Goal: Task Accomplishment & Management: Use online tool/utility

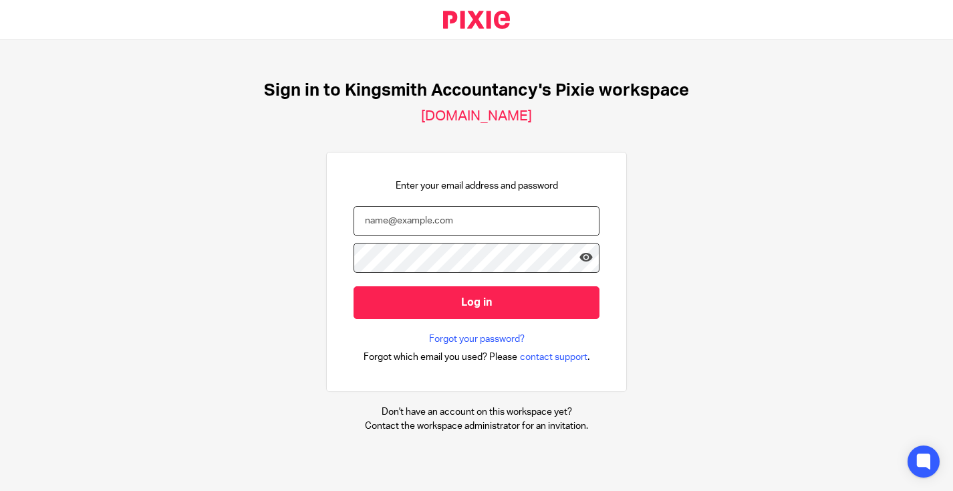
type input "[EMAIL_ADDRESS][DOMAIN_NAME]"
click at [477, 301] on input "Log in" at bounding box center [477, 302] width 246 height 33
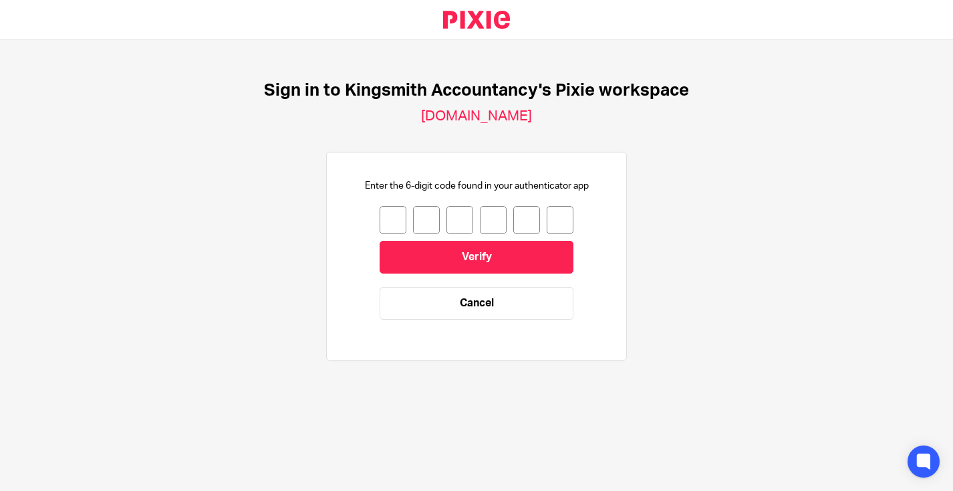
click at [390, 215] on input "number" at bounding box center [393, 220] width 27 height 28
type input "6"
type input "2"
type input "7"
type input "8"
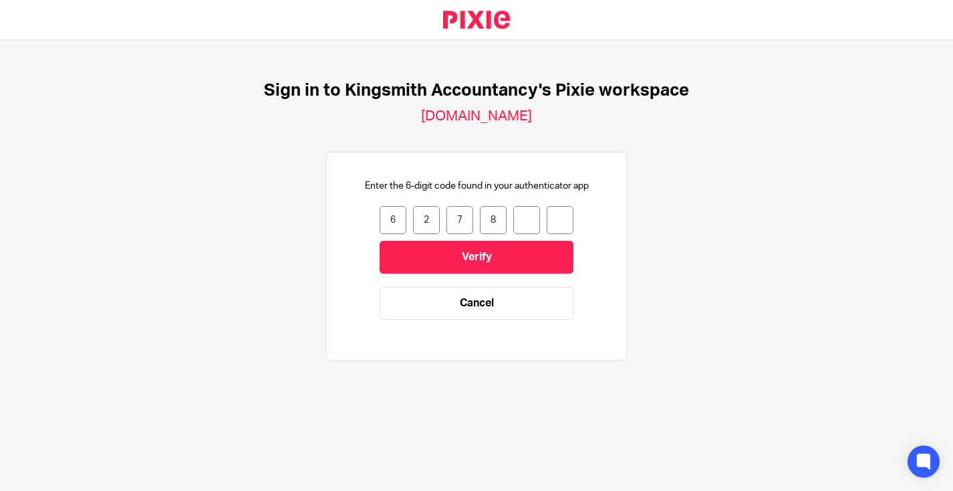
type input "9"
type input "1"
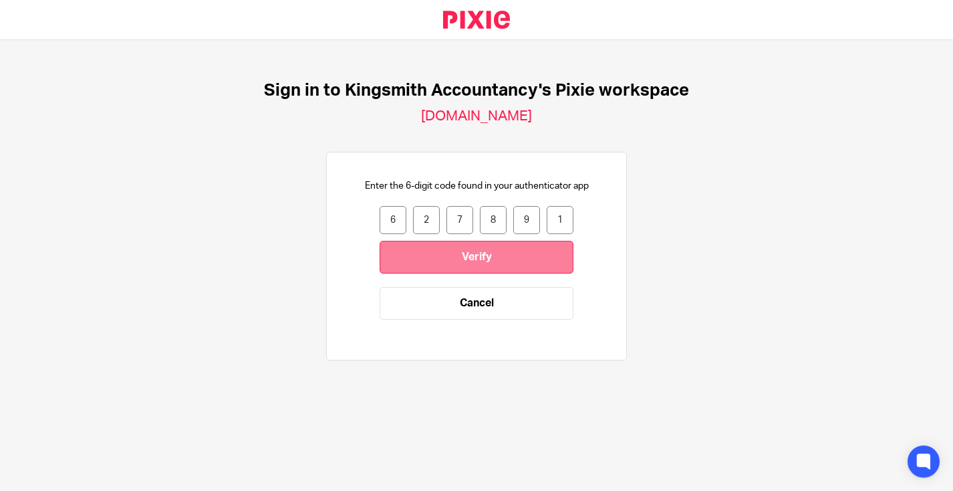
click at [450, 257] on input "Verify" at bounding box center [477, 257] width 194 height 33
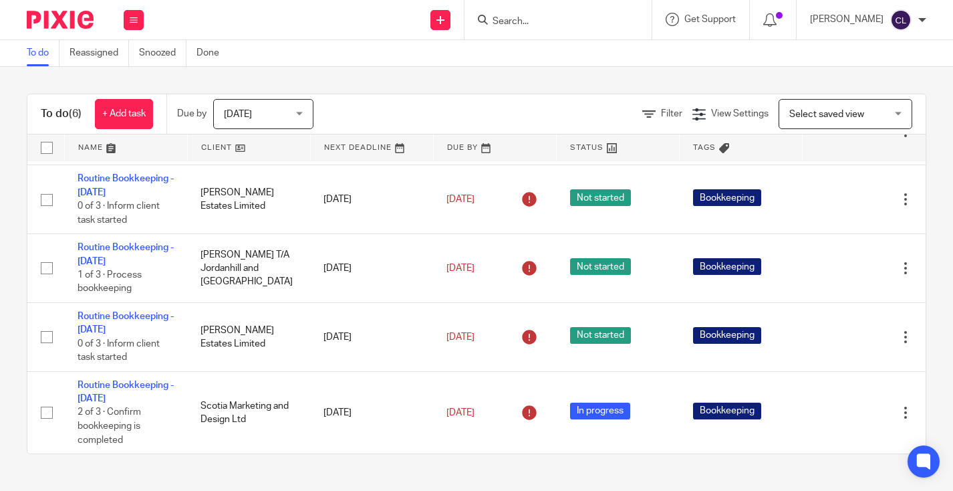
click at [532, 22] on input "Search" at bounding box center [551, 22] width 120 height 12
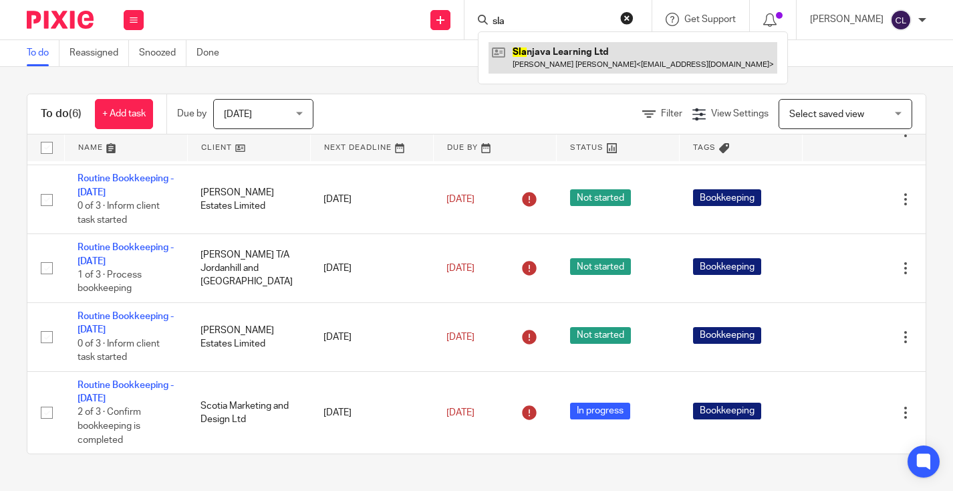
type input "sla"
click at [635, 54] on link at bounding box center [633, 57] width 289 height 31
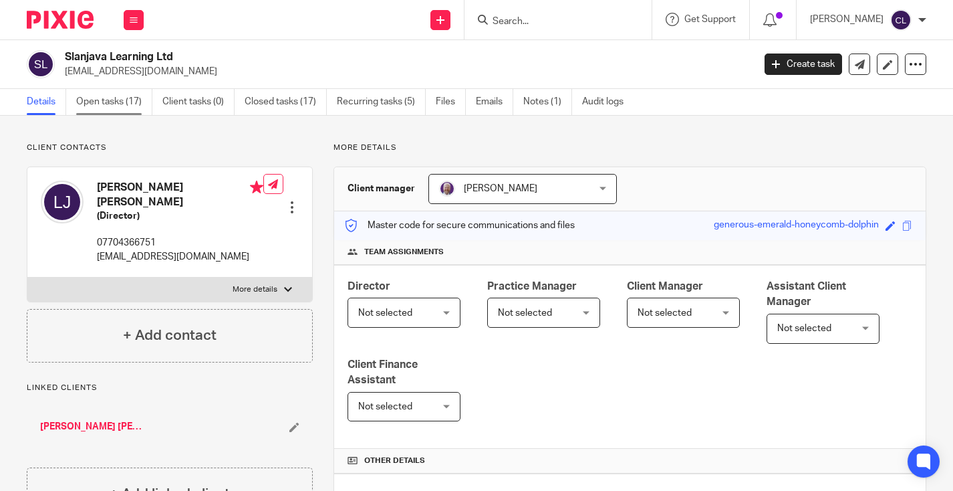
click at [113, 103] on link "Open tasks (17)" at bounding box center [114, 102] width 76 height 26
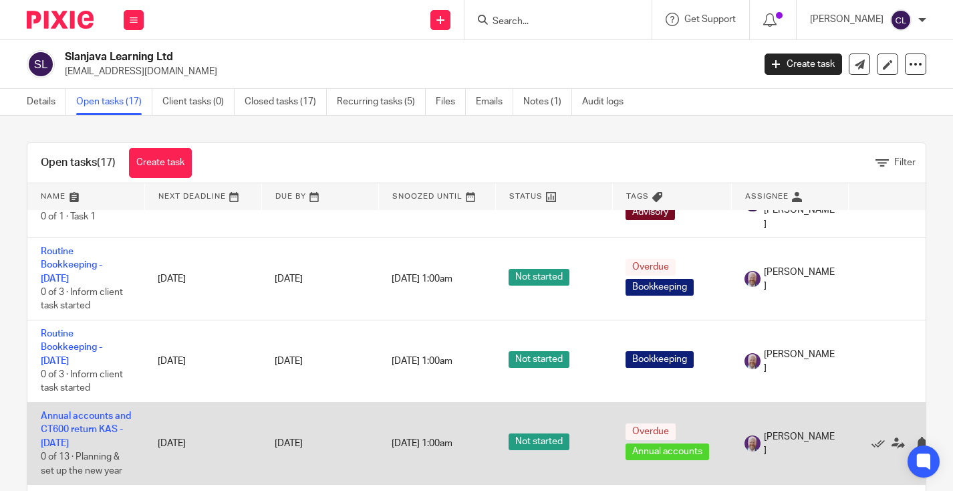
scroll to position [985, 0]
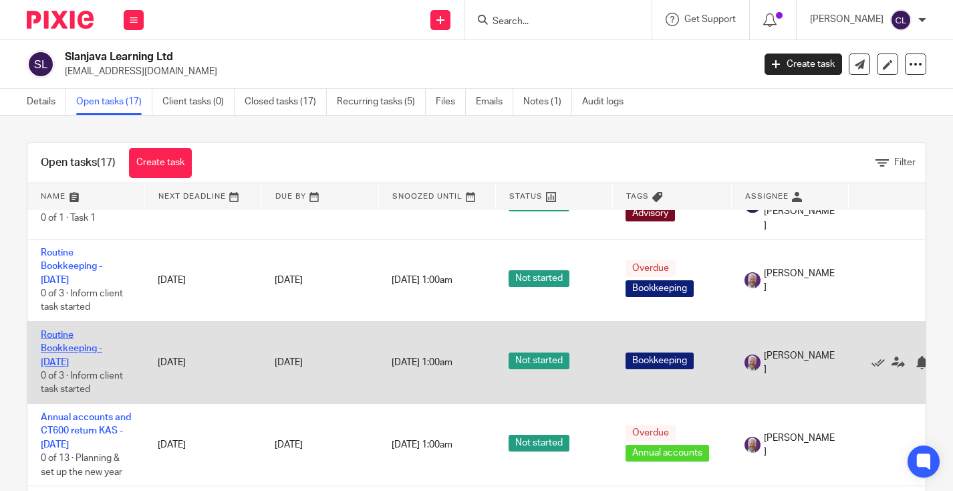
click at [63, 332] on link "Routine Bookkeeping - [DATE]" at bounding box center [72, 348] width 62 height 37
